Goal: Information Seeking & Learning: Learn about a topic

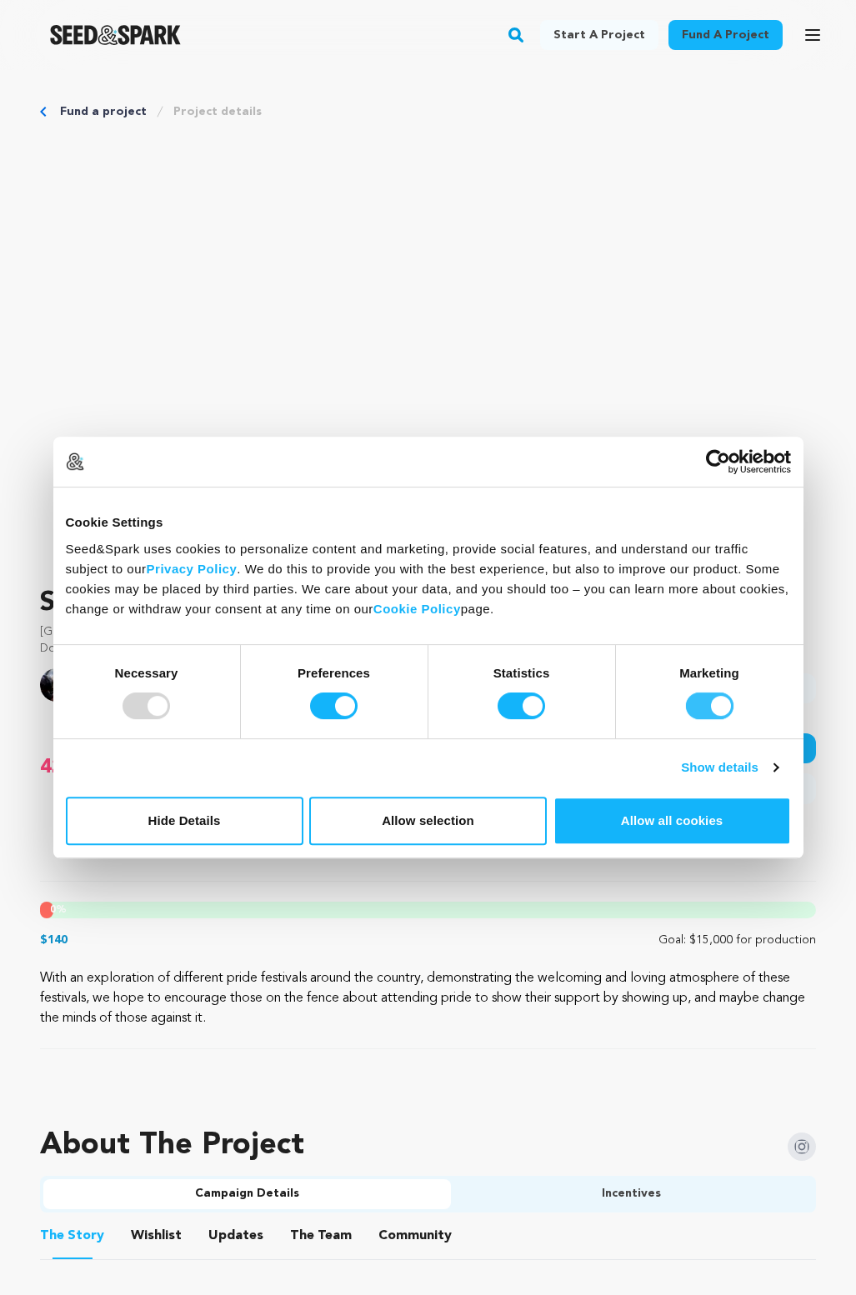
click at [701, 714] on input "Marketing" at bounding box center [710, 706] width 48 height 27
checkbox input "false"
click at [478, 694] on div "Statistics" at bounding box center [522, 691] width 188 height 93
click at [498, 704] on input "Statistics" at bounding box center [522, 706] width 48 height 27
checkbox input "false"
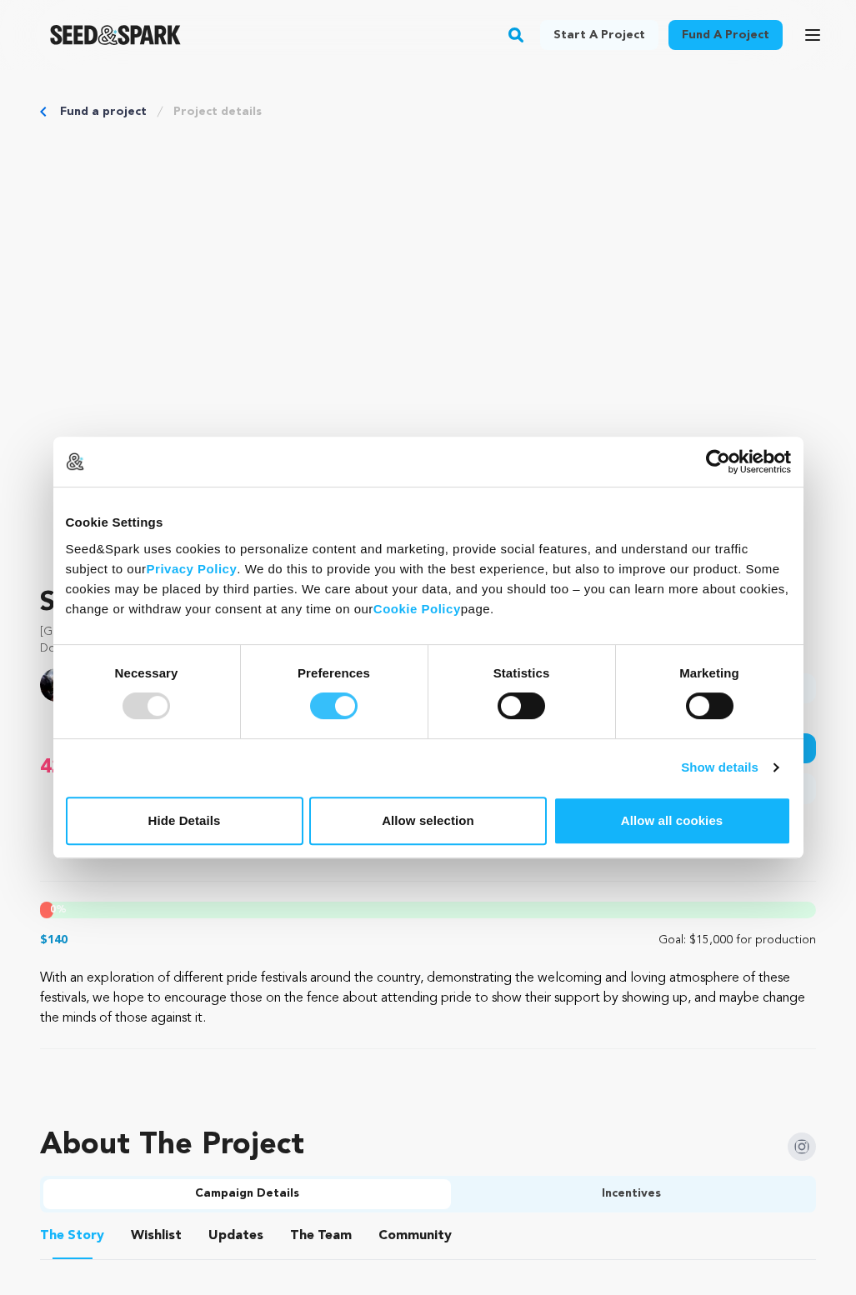
drag, startPoint x: 397, startPoint y: 706, endPoint x: 338, endPoint y: 709, distance: 59.2
click at [396, 705] on div "Preferences" at bounding box center [335, 691] width 188 height 93
click at [338, 709] on input "Preferences" at bounding box center [334, 706] width 48 height 27
checkbox input "false"
click at [383, 828] on button "Allow selection" at bounding box center [428, 821] width 238 height 48
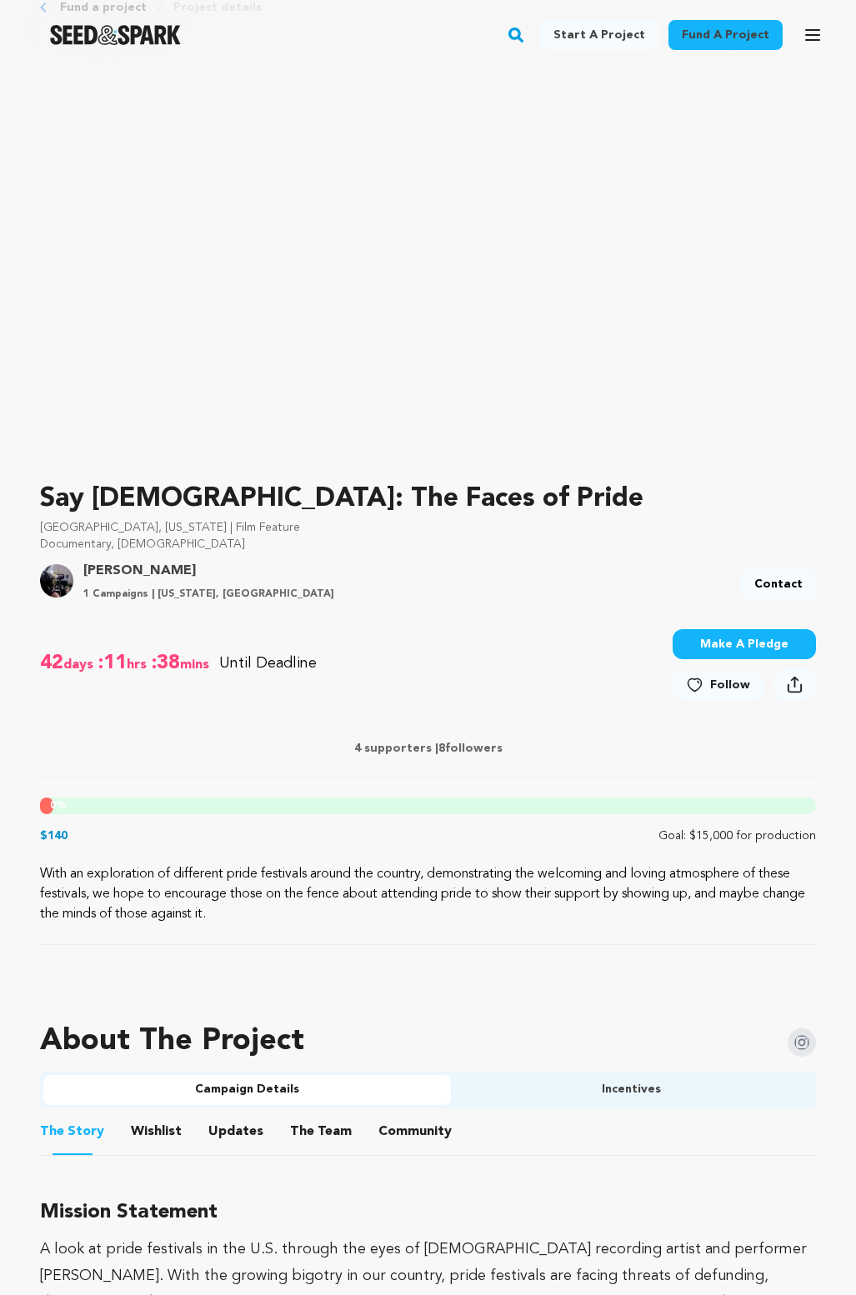
scroll to position [167, 0]
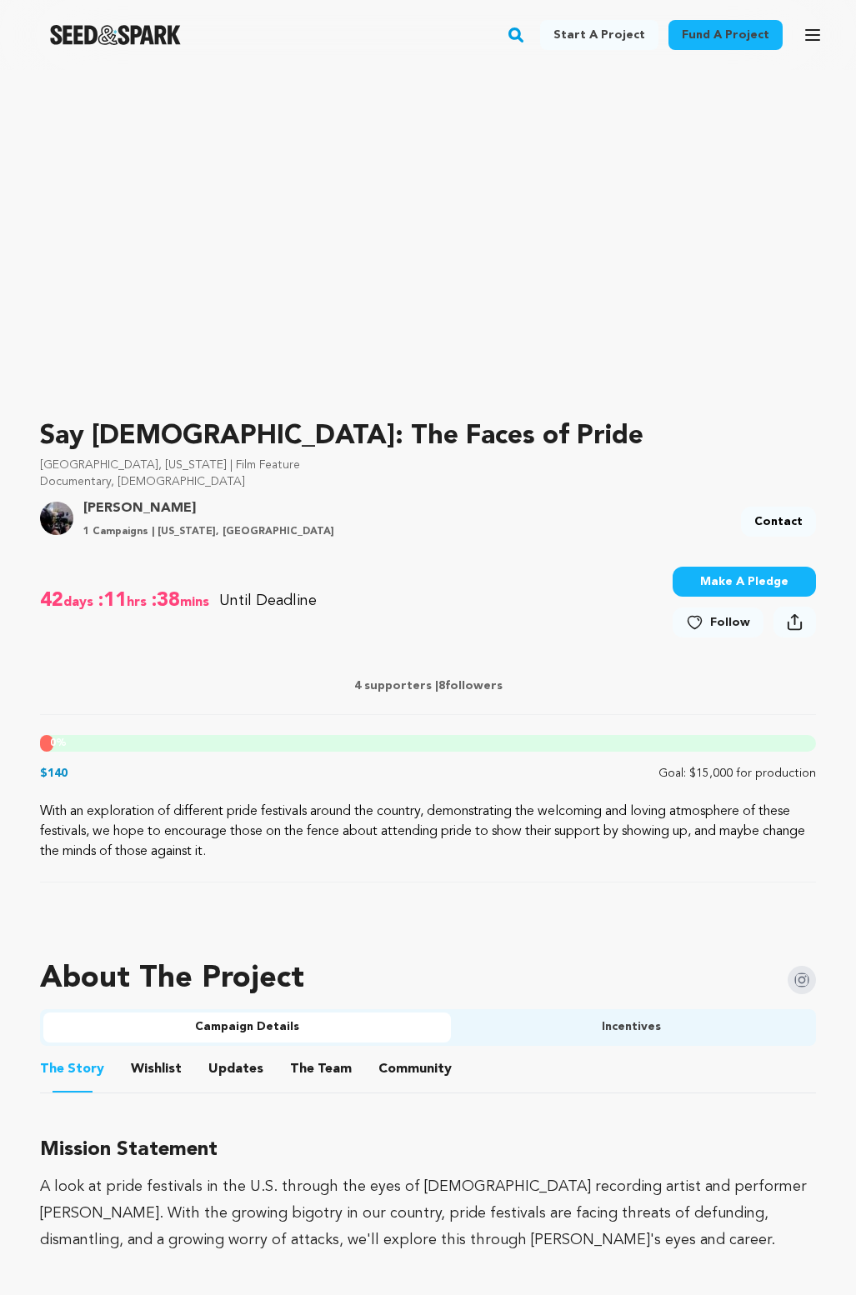
click at [605, 1019] on button "Incentives" at bounding box center [632, 1028] width 363 height 30
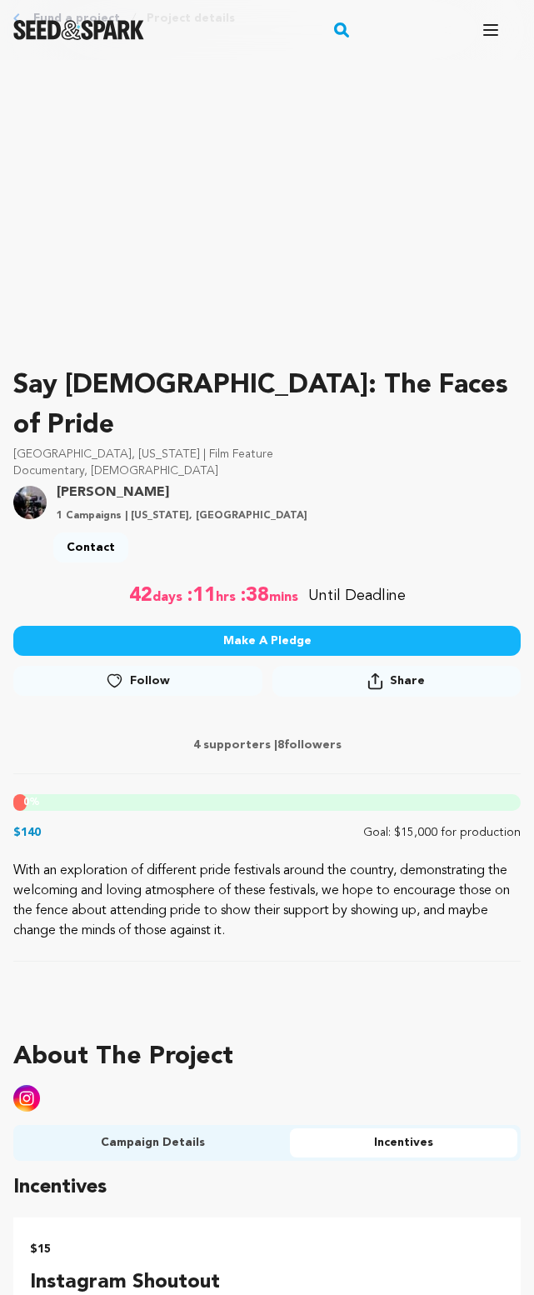
scroll to position [0, 0]
